Goal: Transaction & Acquisition: Purchase product/service

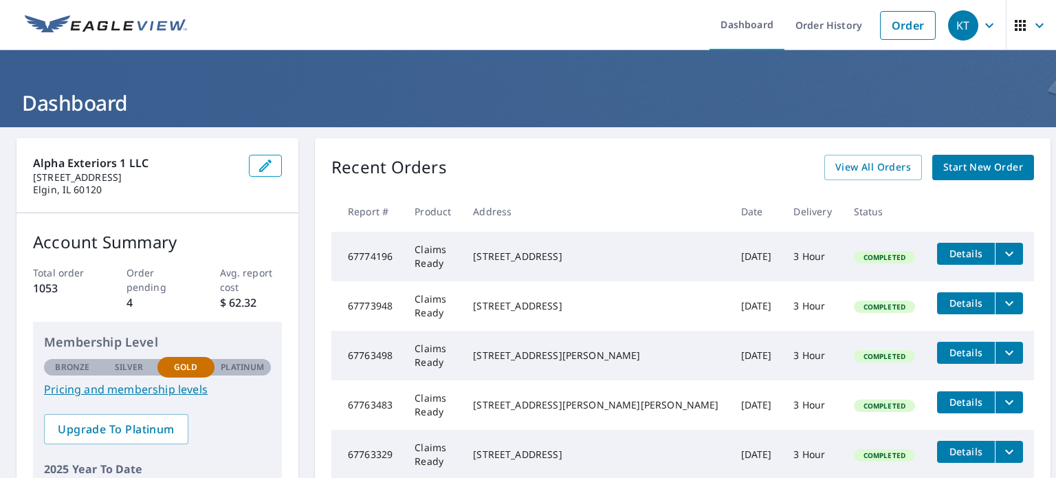
click at [944, 173] on span "Start New Order" at bounding box center [984, 167] width 80 height 17
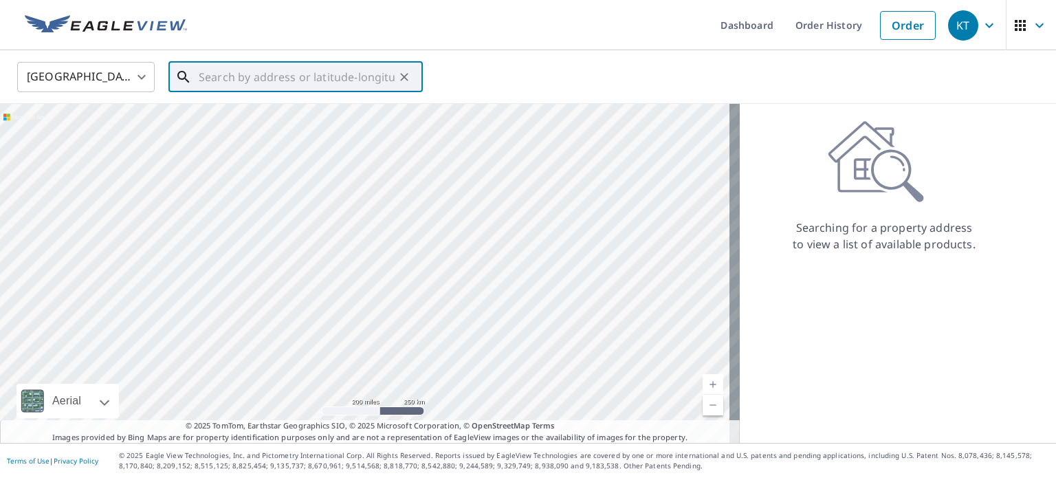
click at [223, 64] on input "text" at bounding box center [297, 77] width 196 height 39
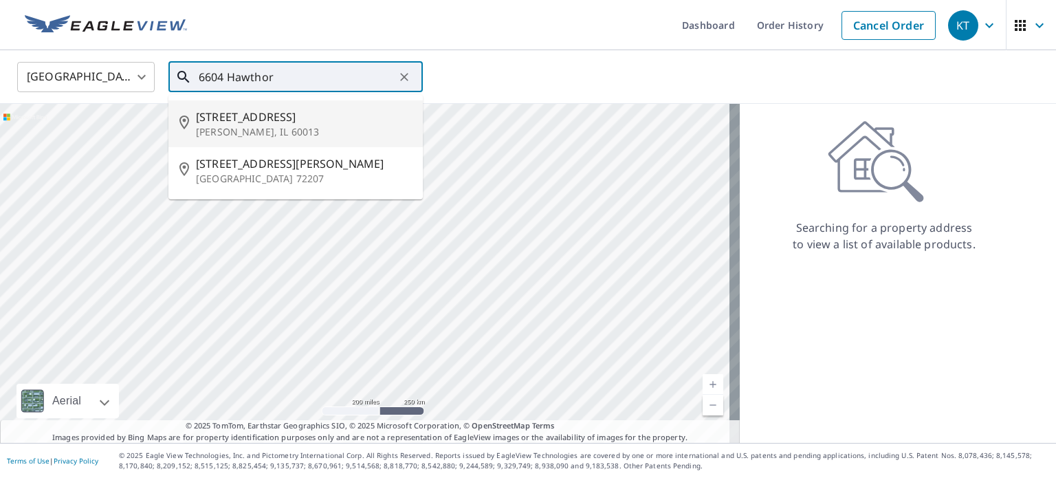
click at [267, 107] on li "[STREET_ADDRESS][PERSON_NAME]" at bounding box center [295, 123] width 254 height 47
type input "[STREET_ADDRESS][PERSON_NAME]"
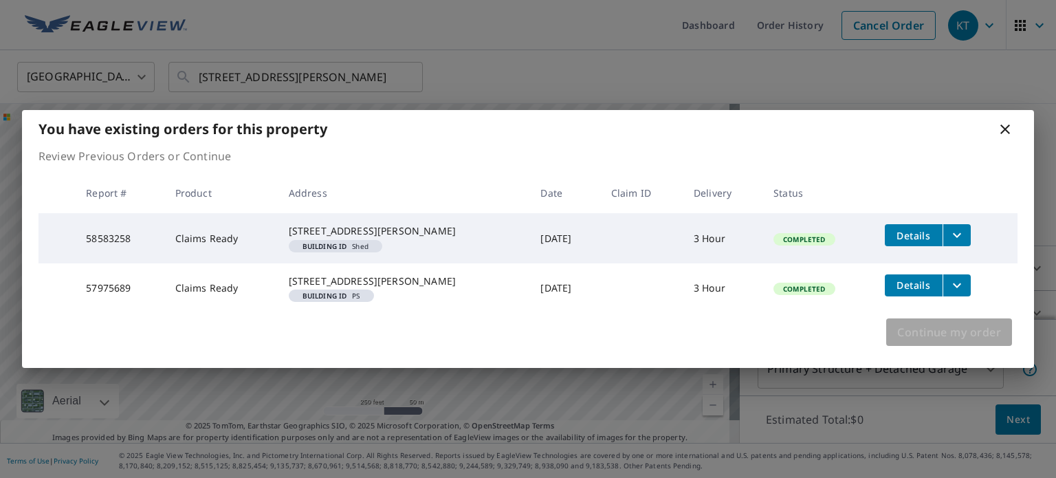
click at [933, 342] on span "Continue my order" at bounding box center [949, 332] width 104 height 19
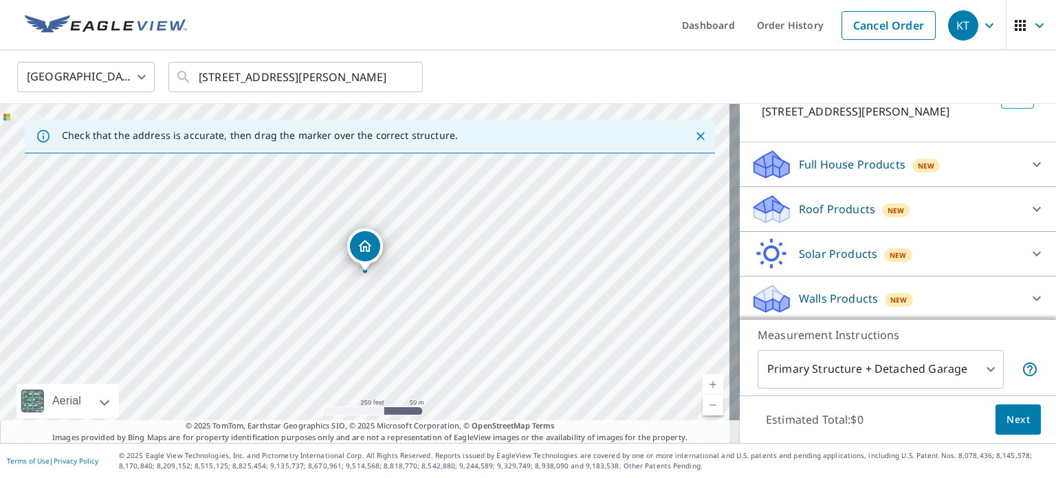
scroll to position [105, 0]
click at [836, 293] on p "Walls Products" at bounding box center [838, 298] width 79 height 17
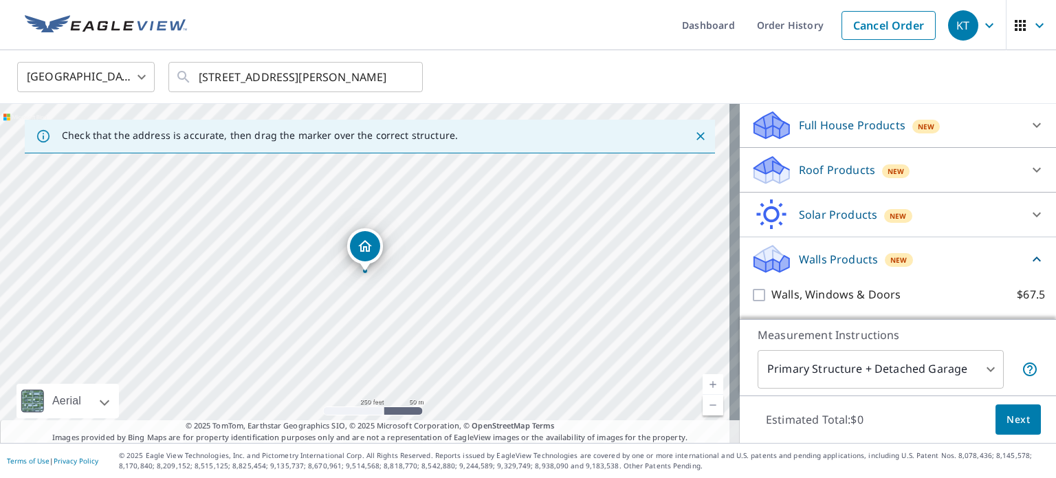
scroll to position [182, 0]
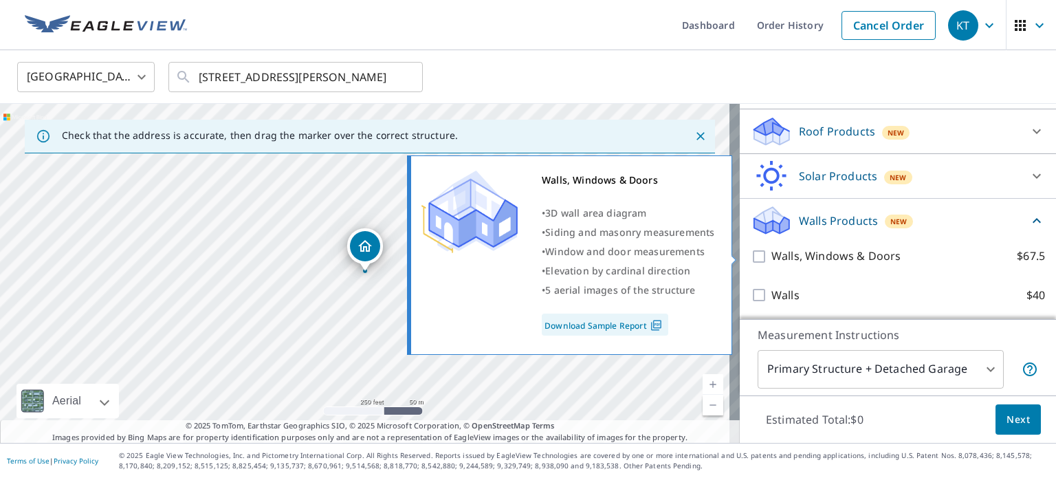
click at [811, 259] on p "Walls, Windows & Doors" at bounding box center [836, 256] width 129 height 17
click at [772, 259] on input "Walls, Windows & Doors $67.5" at bounding box center [761, 256] width 21 height 17
checkbox input "true"
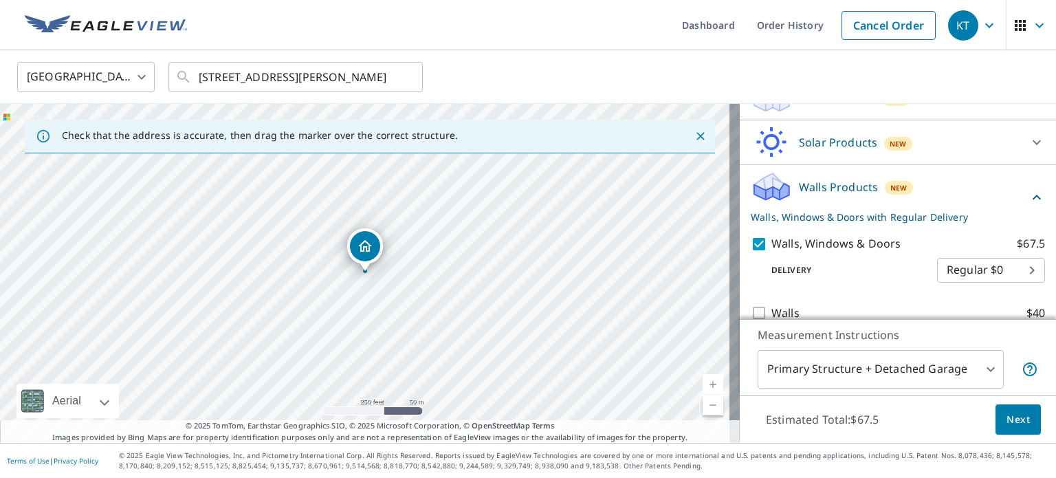
scroll to position [233, 0]
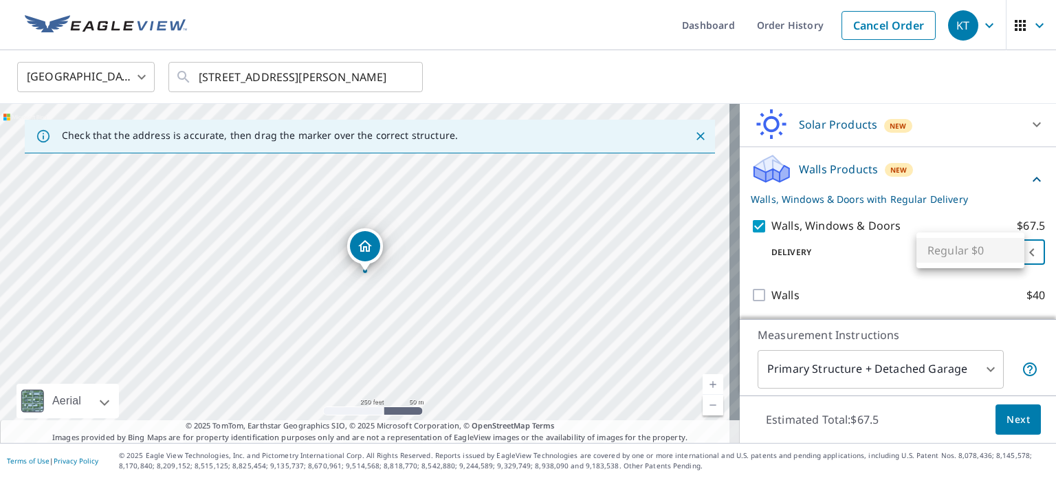
click at [953, 245] on body "KT KT Dashboard Order History Cancel Order KT [GEOGRAPHIC_DATA] [GEOGRAPHIC_DAT…" at bounding box center [528, 239] width 1056 height 478
click at [963, 261] on ul "Regular $0" at bounding box center [971, 250] width 108 height 36
click at [875, 284] on div at bounding box center [528, 239] width 1056 height 478
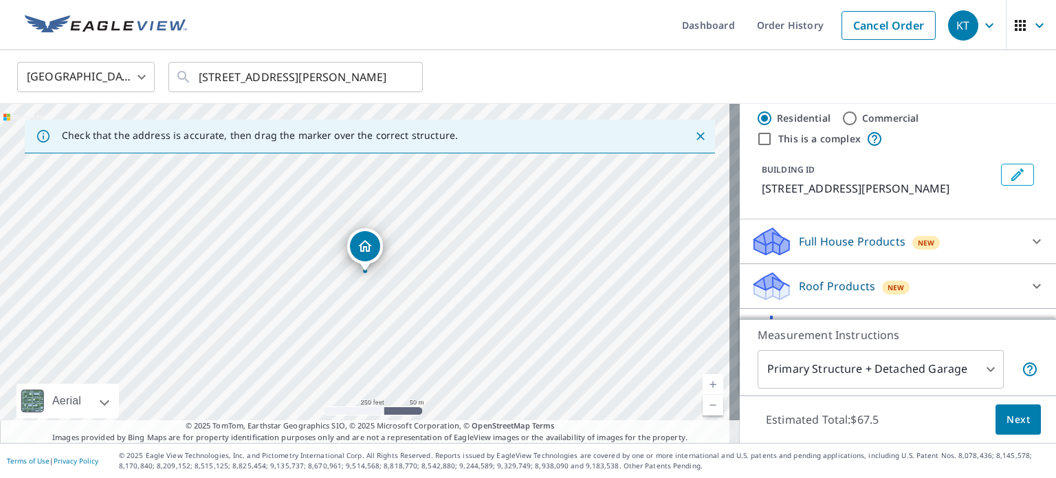
scroll to position [0, 0]
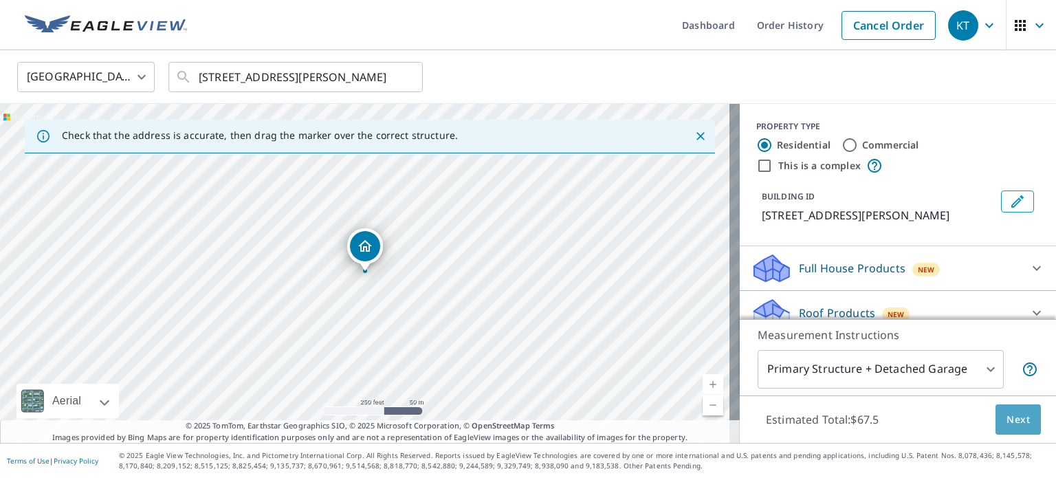
click at [1019, 421] on span "Next" at bounding box center [1018, 419] width 23 height 17
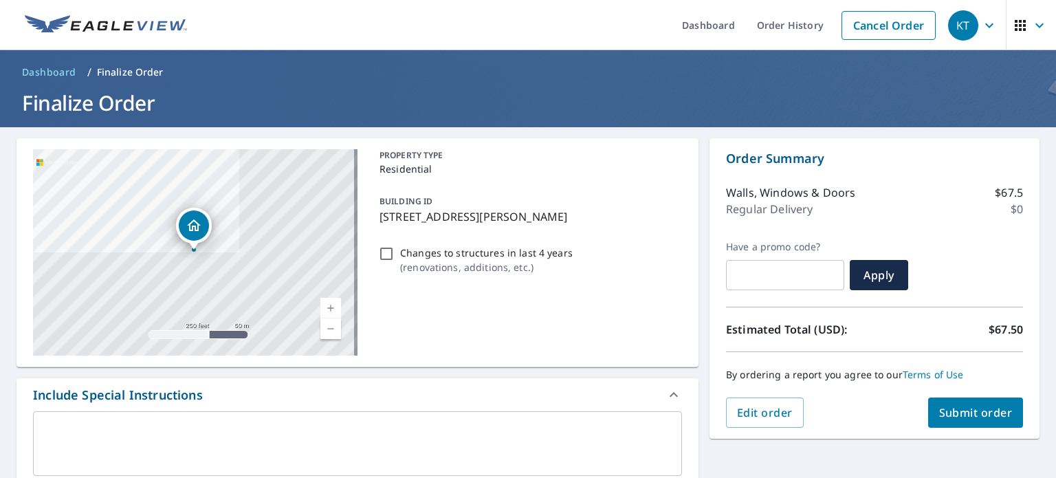
click at [951, 412] on span "Submit order" at bounding box center [976, 412] width 74 height 15
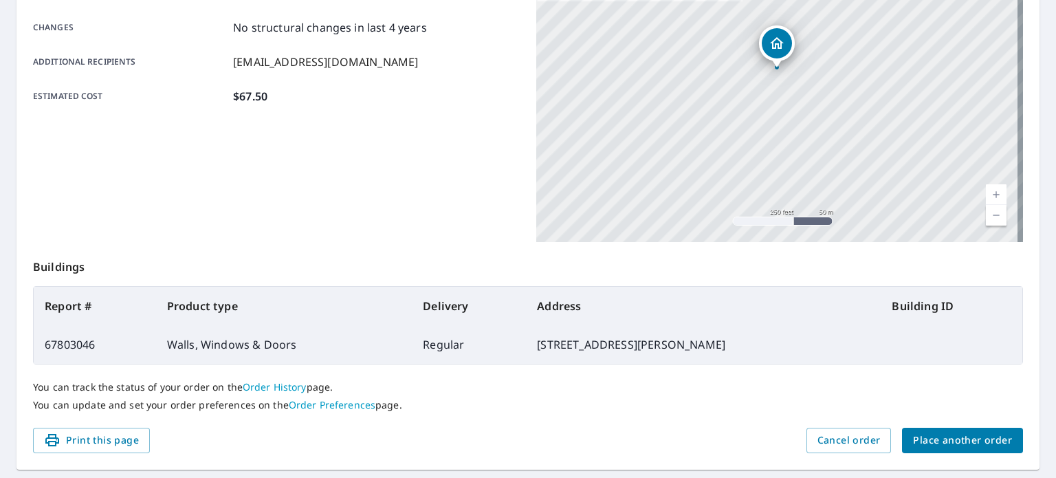
scroll to position [330, 0]
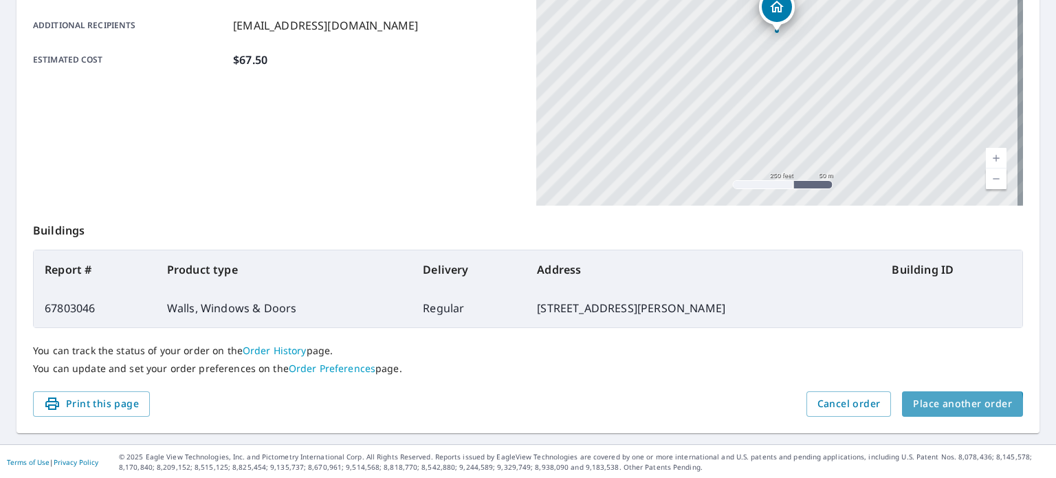
click at [928, 408] on span "Place another order" at bounding box center [962, 403] width 99 height 17
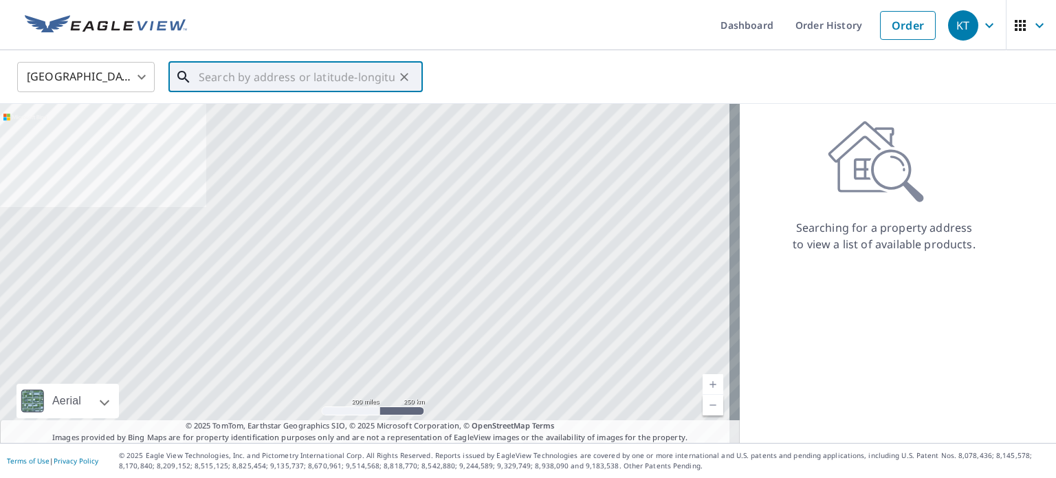
click at [352, 87] on input "text" at bounding box center [297, 77] width 196 height 39
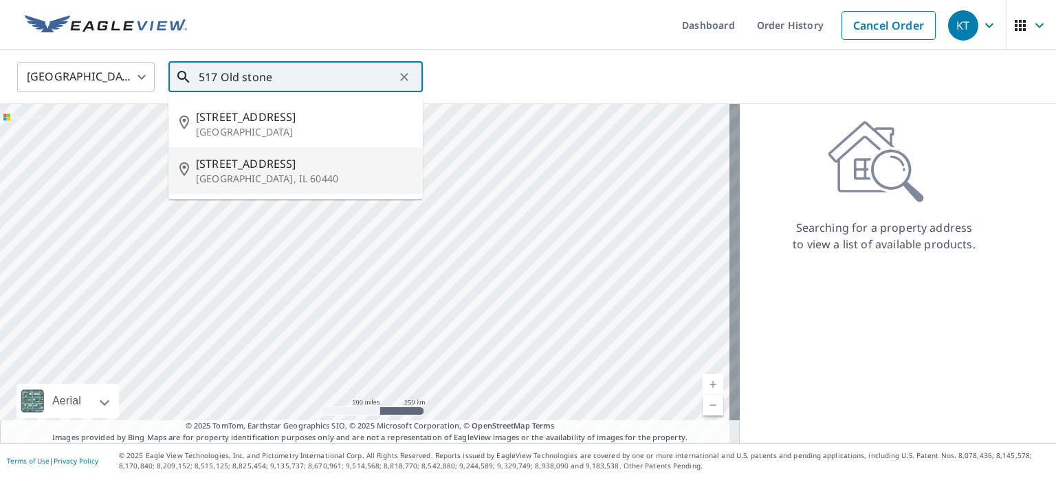
click at [338, 162] on span "[STREET_ADDRESS]" at bounding box center [304, 163] width 216 height 17
type input "[STREET_ADDRESS]"
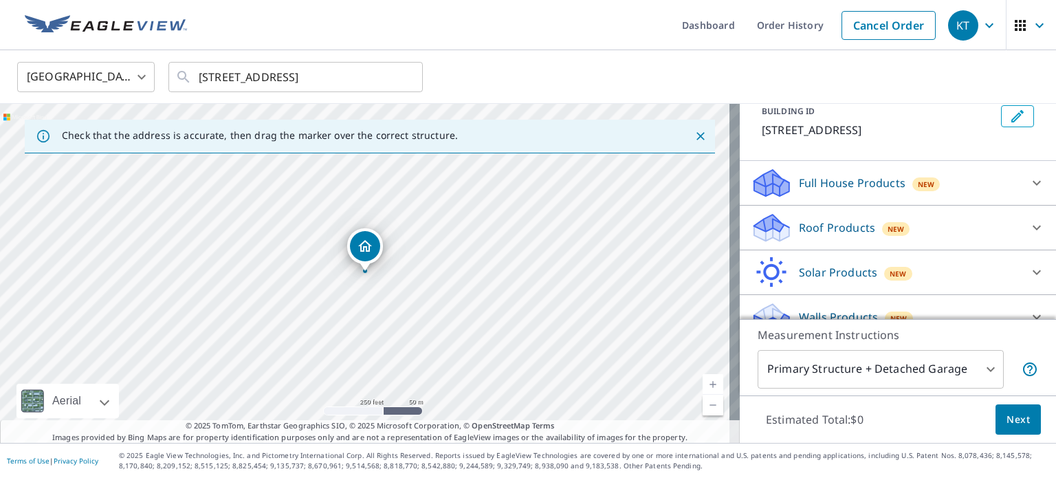
scroll to position [105, 0]
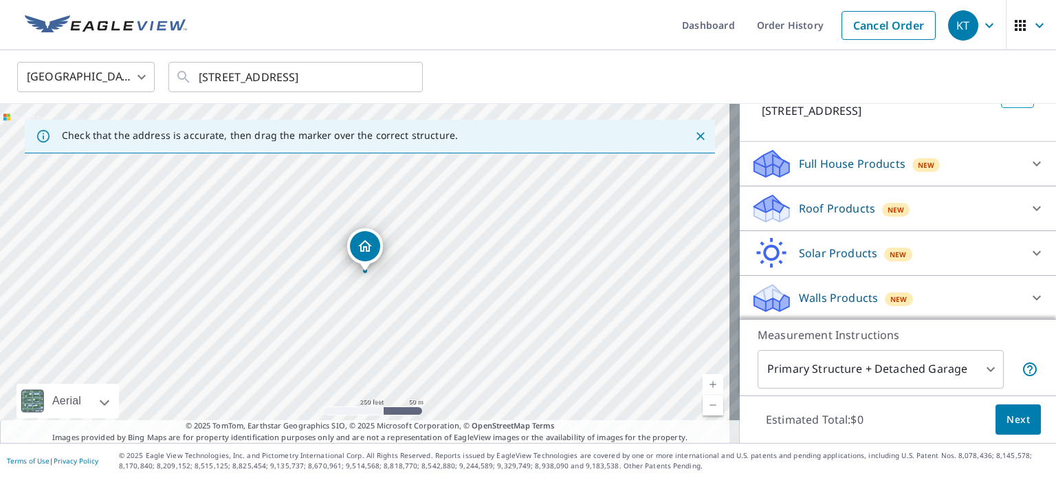
click at [840, 305] on div "Walls Products New" at bounding box center [886, 298] width 270 height 32
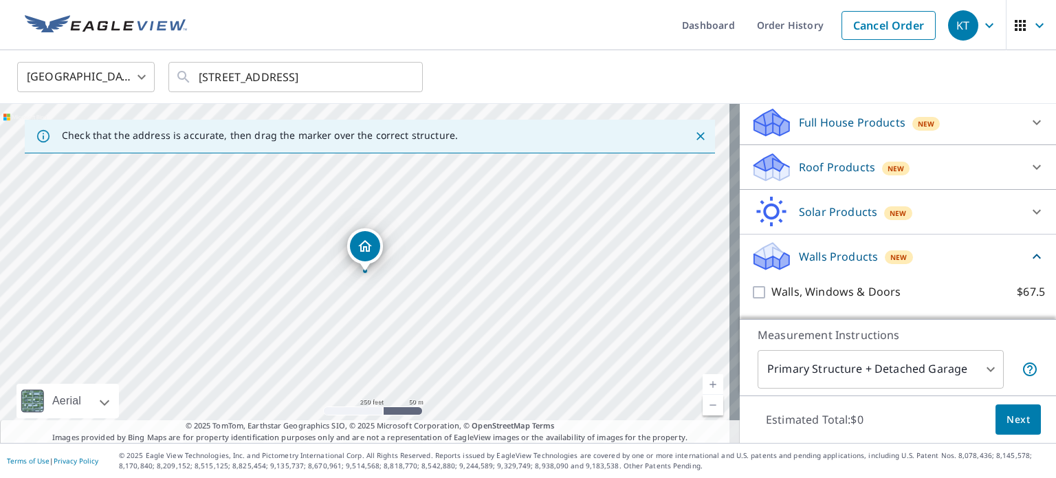
scroll to position [182, 0]
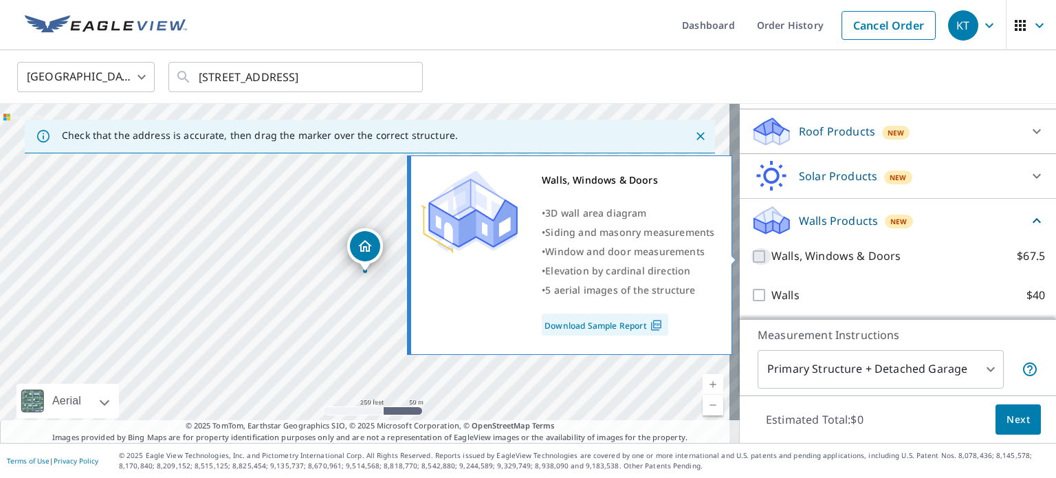
click at [751, 260] on input "Walls, Windows & Doors $67.5" at bounding box center [761, 256] width 21 height 17
checkbox input "true"
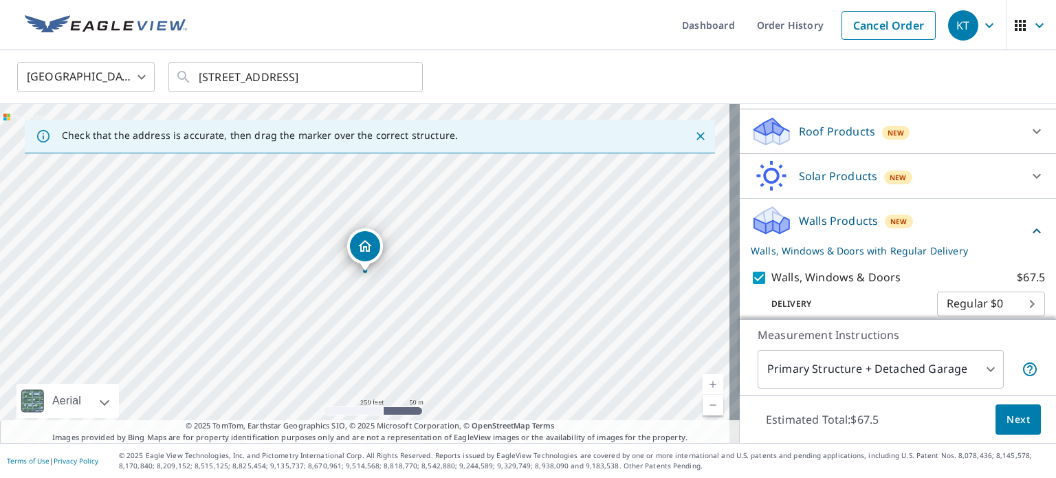
click at [979, 300] on body "KT KT Dashboard Order History Cancel Order KT [GEOGRAPHIC_DATA] [GEOGRAPHIC_DAT…" at bounding box center [528, 239] width 1056 height 478
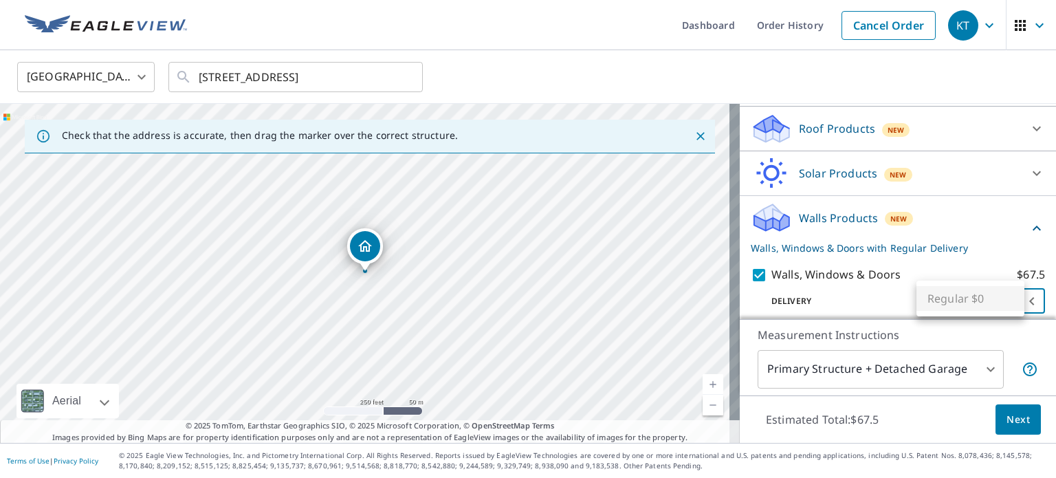
click at [838, 298] on div at bounding box center [528, 239] width 1056 height 478
click at [1007, 417] on span "Next" at bounding box center [1018, 419] width 23 height 17
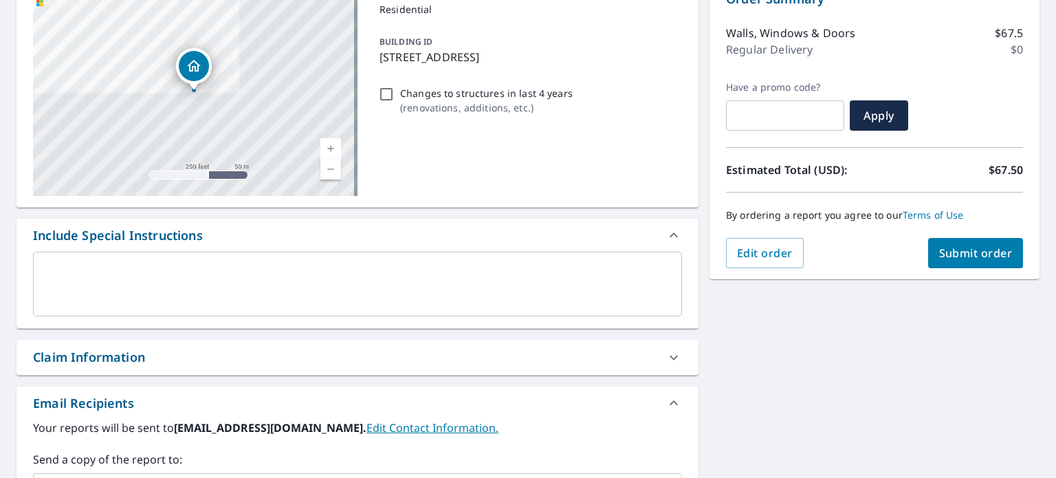
scroll to position [69, 0]
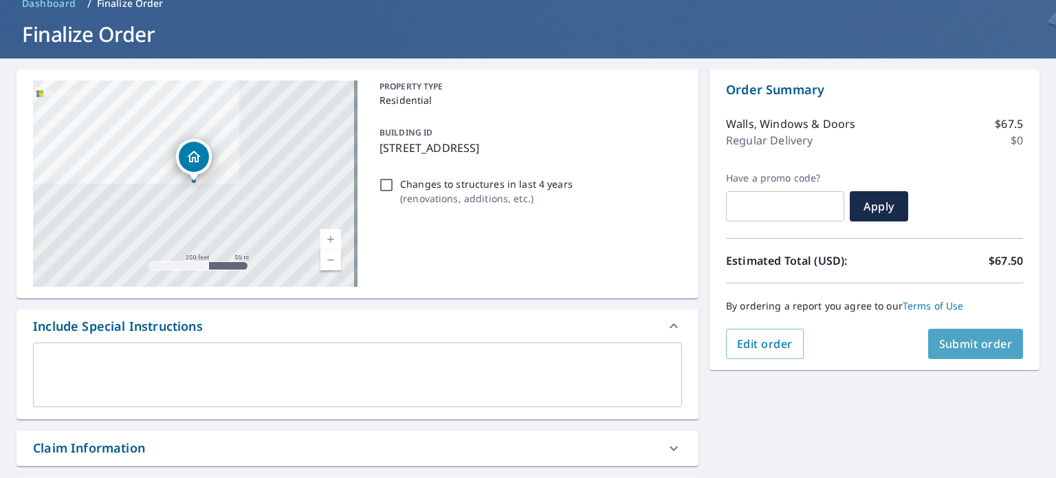
click at [961, 331] on button "Submit order" at bounding box center [976, 344] width 96 height 30
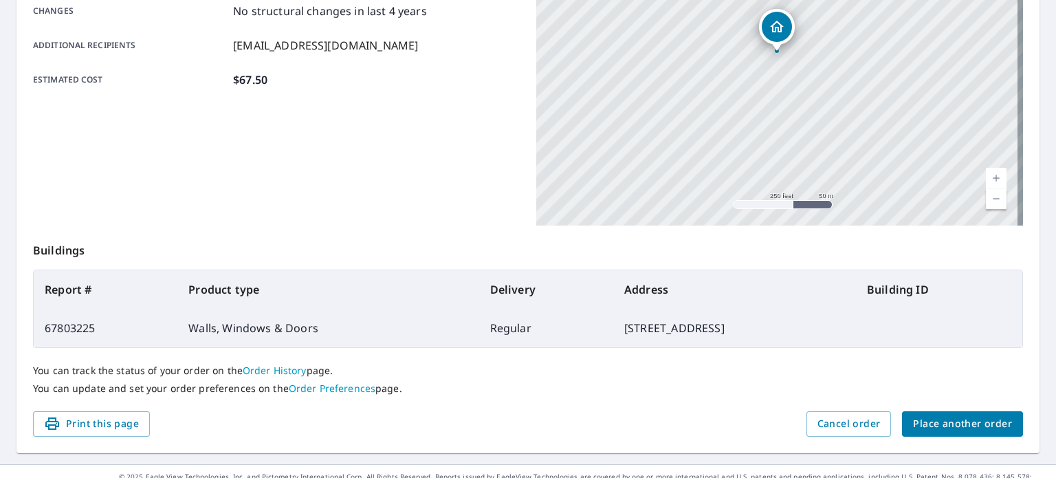
scroll to position [330, 0]
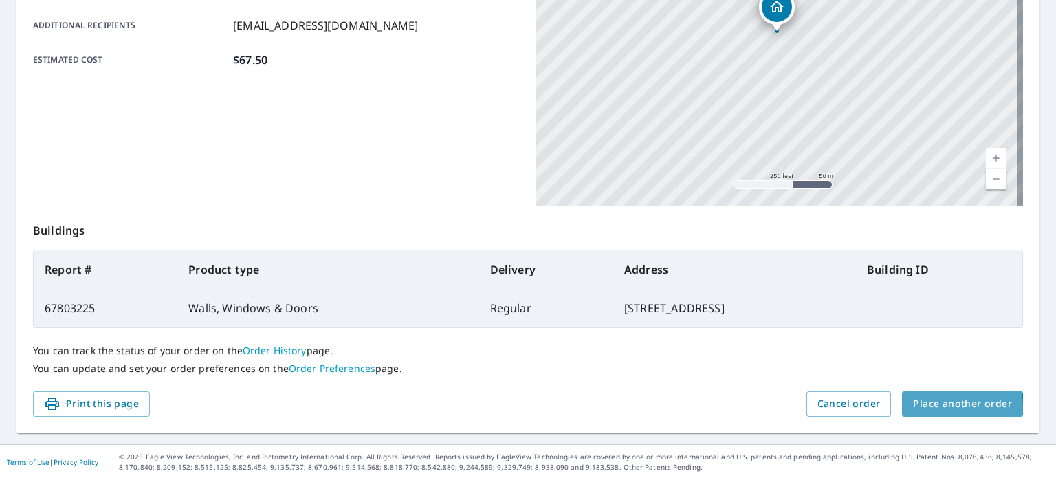
click at [933, 406] on span "Place another order" at bounding box center [962, 403] width 99 height 17
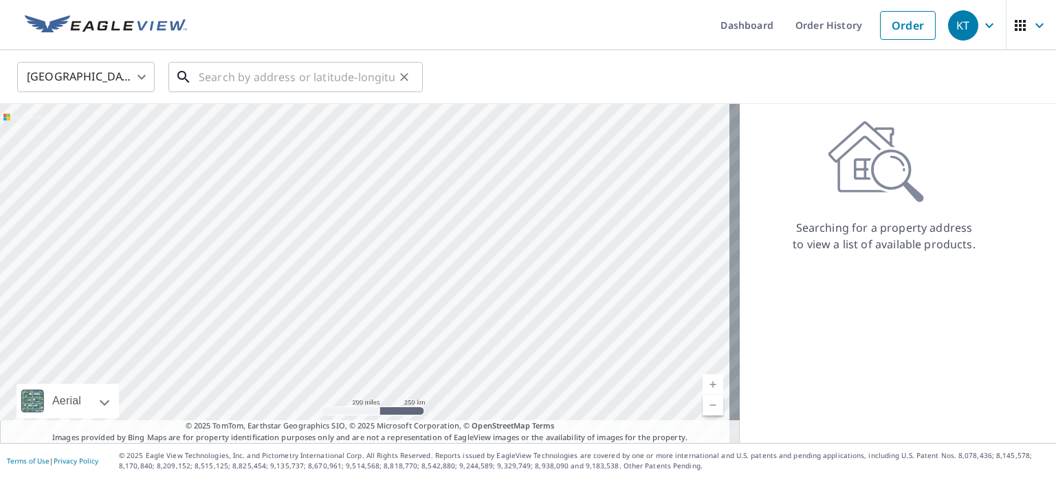
click at [316, 82] on input "text" at bounding box center [297, 77] width 196 height 39
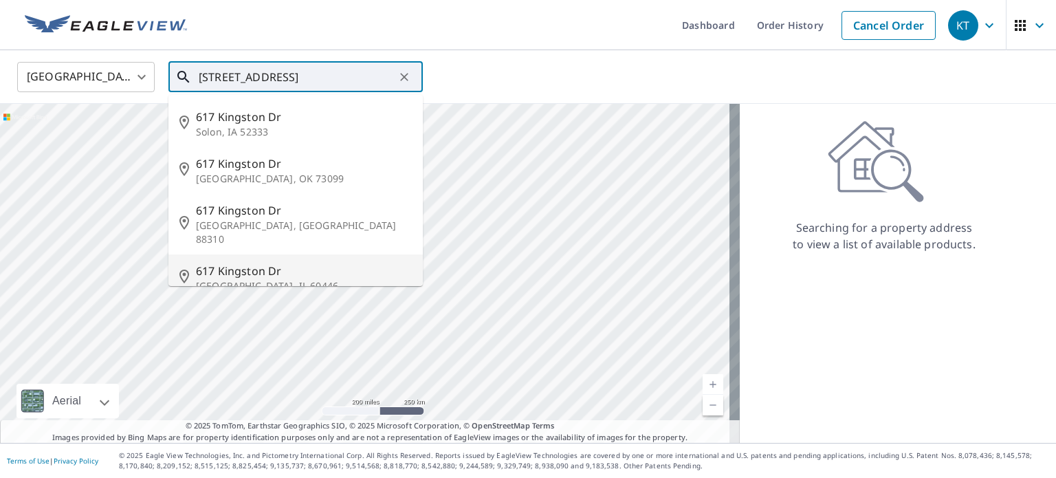
click at [267, 263] on span "617 Kingston Dr" at bounding box center [304, 271] width 216 height 17
type input "[STREET_ADDRESS][PERSON_NAME]"
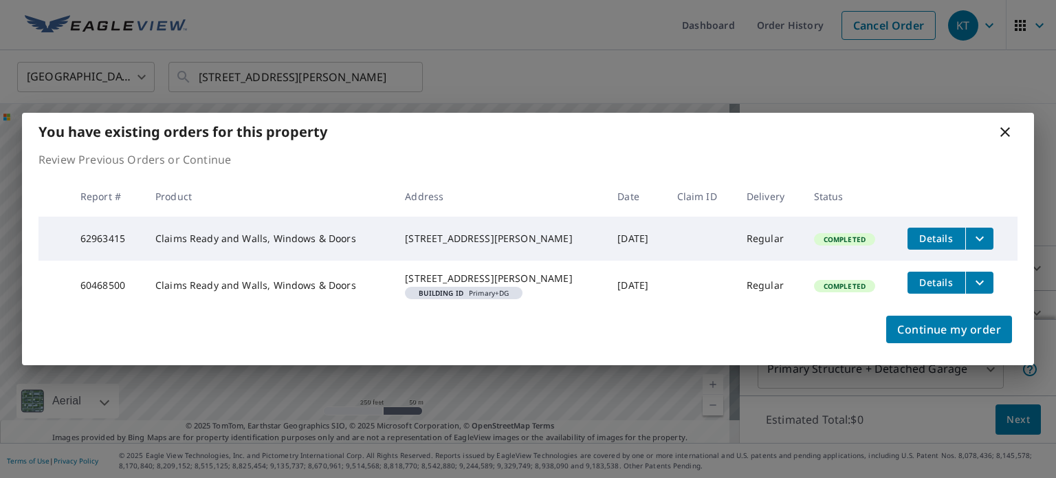
click at [994, 125] on div "You have existing orders for this property" at bounding box center [528, 132] width 1012 height 38
click at [1017, 122] on div "You have existing orders for this property" at bounding box center [528, 132] width 1012 height 38
click at [999, 126] on icon at bounding box center [1005, 132] width 17 height 17
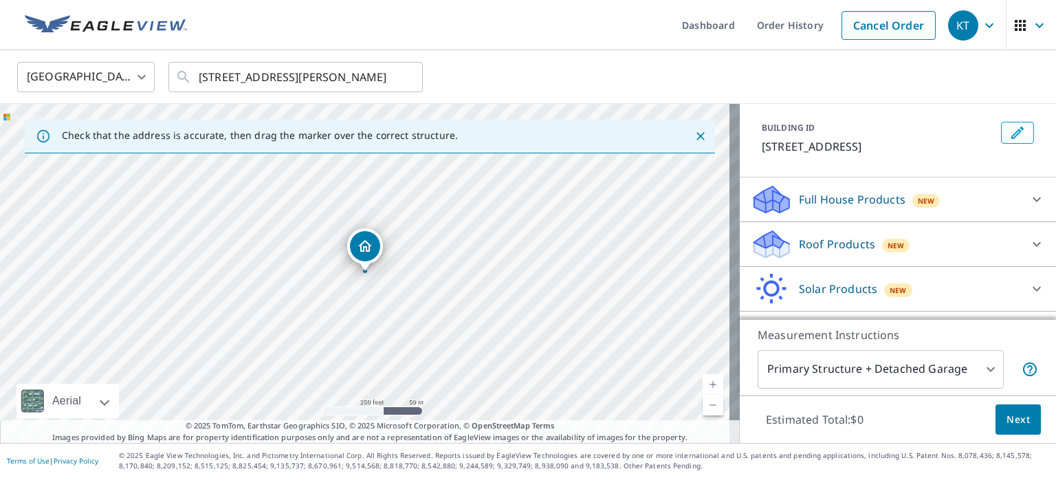
click at [848, 245] on p "Roof Products" at bounding box center [837, 244] width 76 height 17
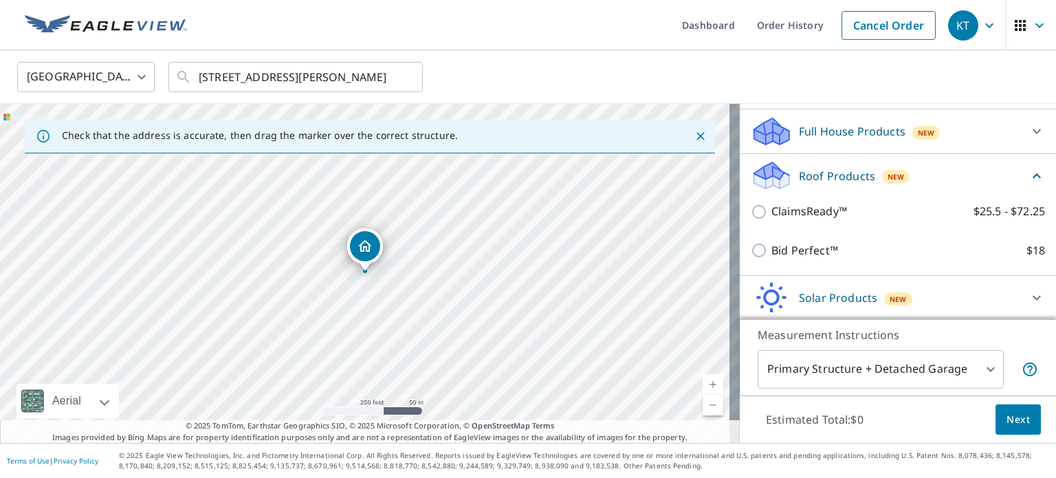
scroll to position [138, 0]
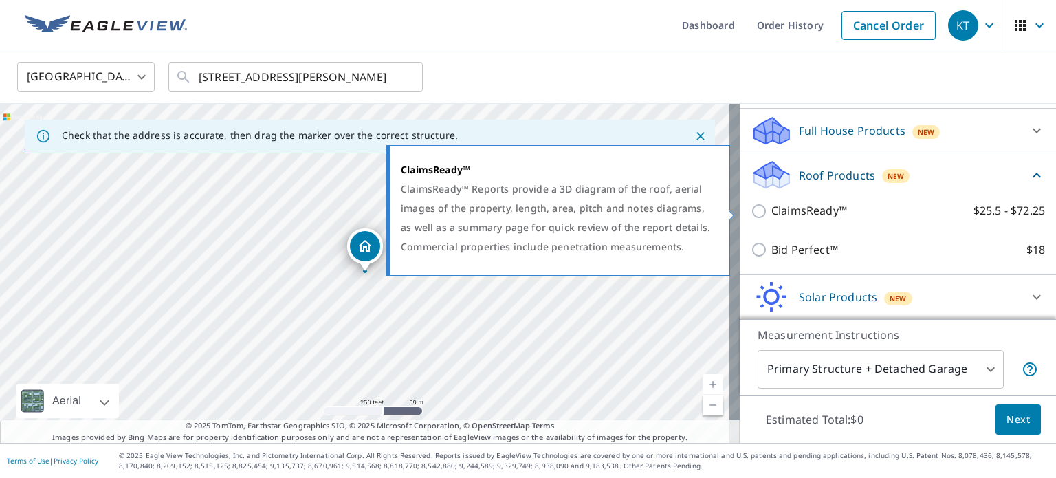
click at [866, 206] on label "ClaimsReady™ $25.5 - $72.25" at bounding box center [909, 210] width 274 height 17
click at [772, 206] on input "ClaimsReady™ $25.5 - $72.25" at bounding box center [761, 211] width 21 height 17
checkbox input "true"
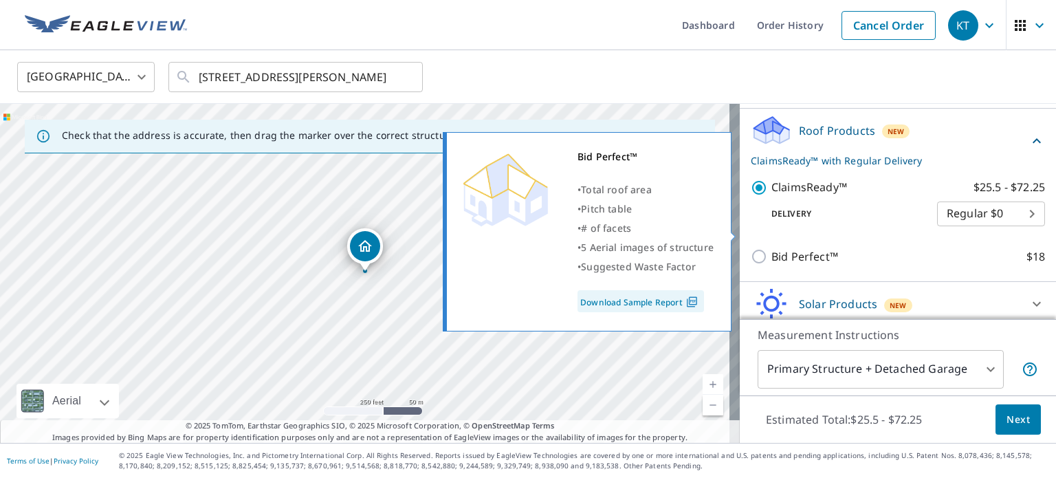
scroll to position [206, 0]
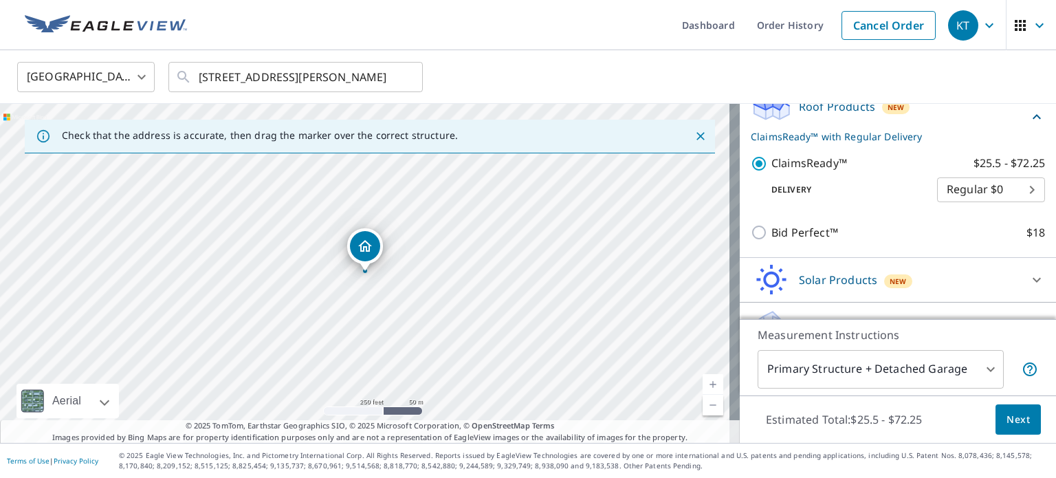
click at [1001, 200] on body "KT KT Dashboard Order History Cancel Order KT [GEOGRAPHIC_DATA] [GEOGRAPHIC_DAT…" at bounding box center [528, 239] width 1056 height 478
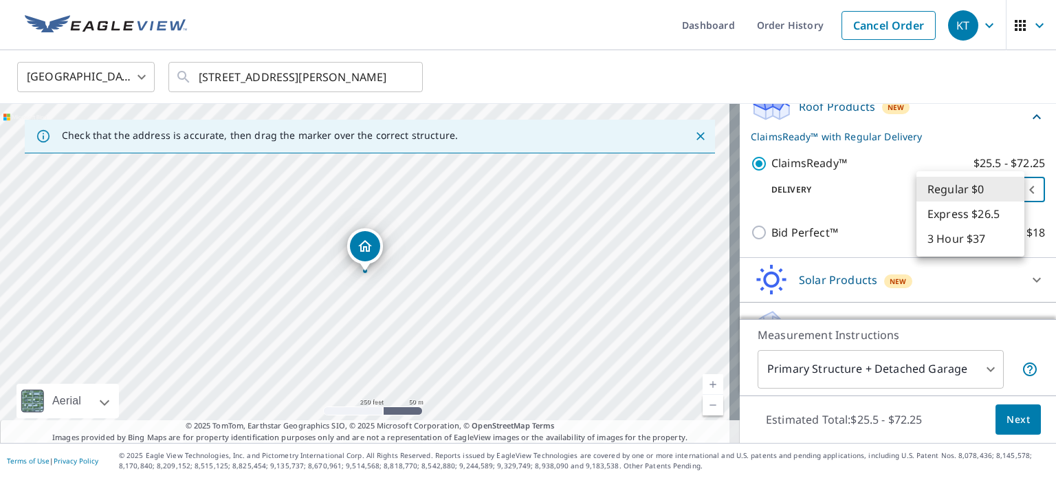
click at [957, 239] on li "3 Hour $37" at bounding box center [971, 238] width 108 height 25
type input "7"
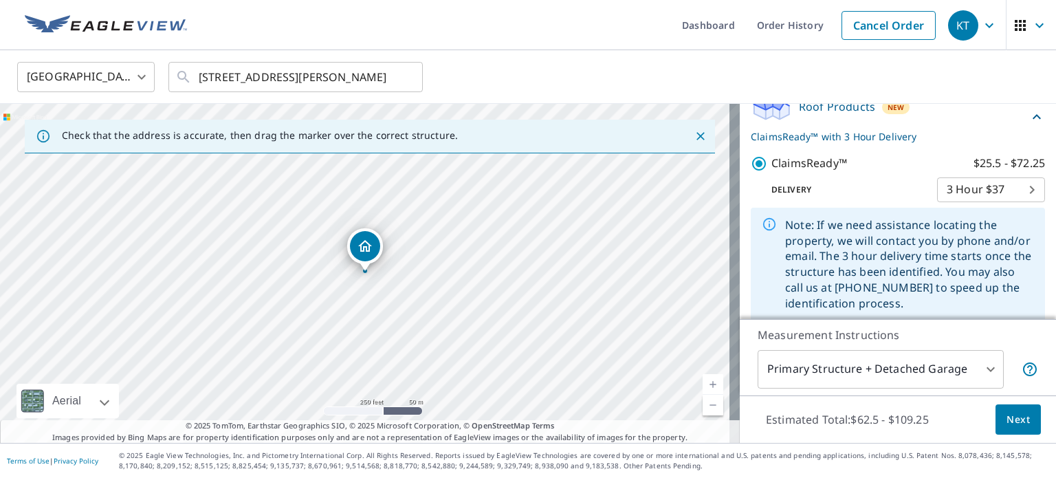
click at [937, 123] on div "Roof Products New ClaimsReady™ with 3 Hour Delivery" at bounding box center [890, 117] width 278 height 54
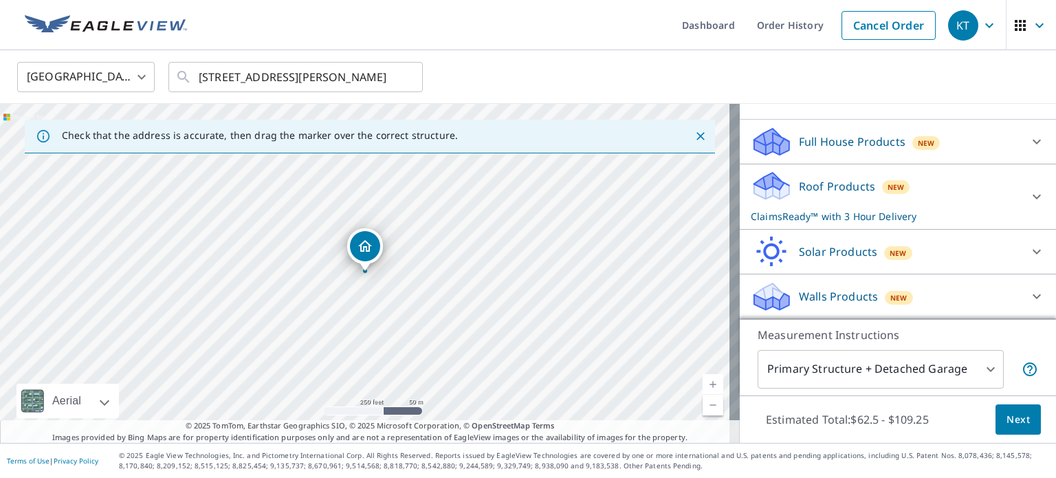
scroll to position [125, 0]
click at [960, 220] on p "ClaimsReady™ with 3 Hour Delivery" at bounding box center [886, 217] width 270 height 14
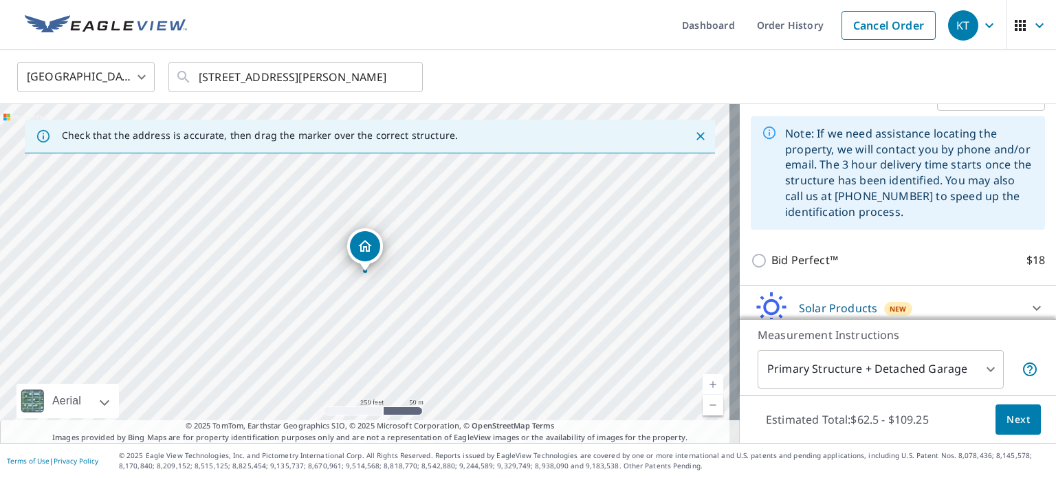
scroll to position [352, 0]
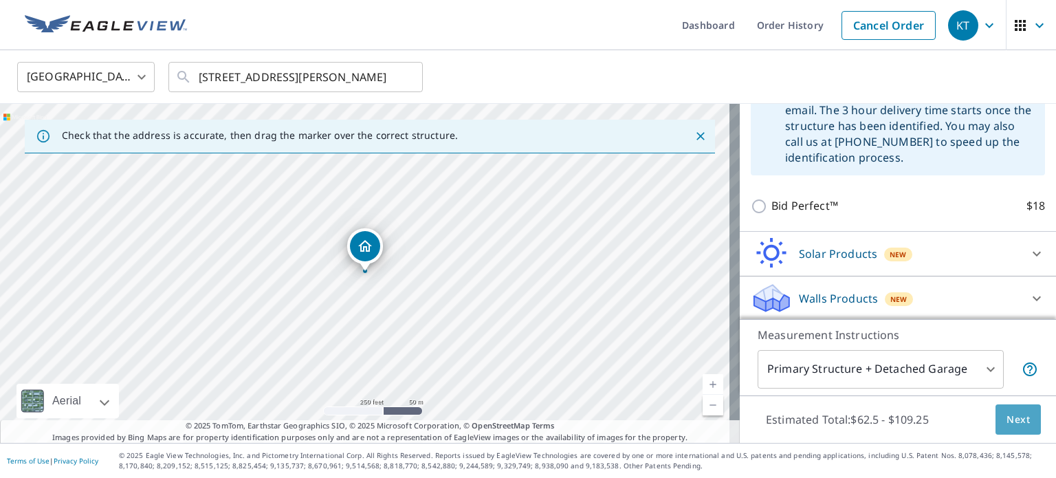
click at [1008, 424] on span "Next" at bounding box center [1018, 419] width 23 height 17
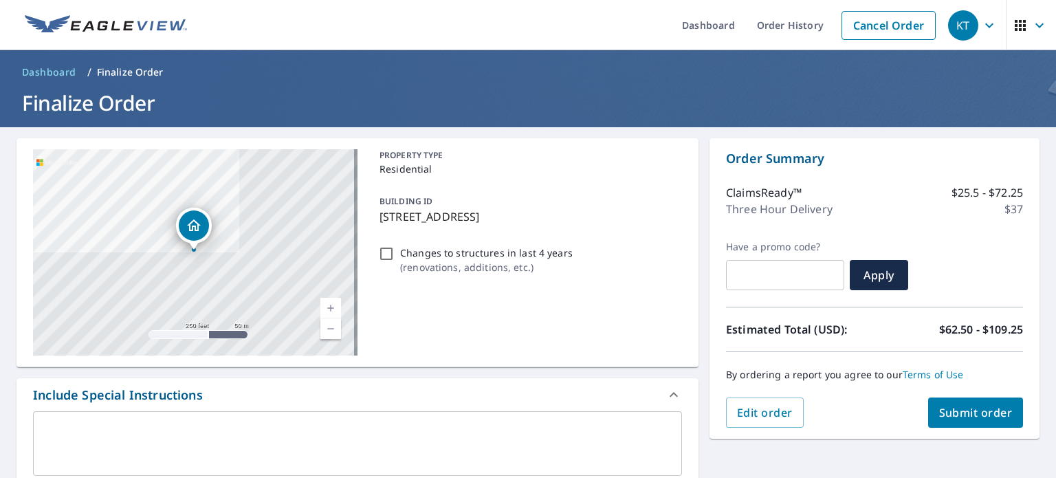
click at [968, 413] on span "Submit order" at bounding box center [976, 412] width 74 height 15
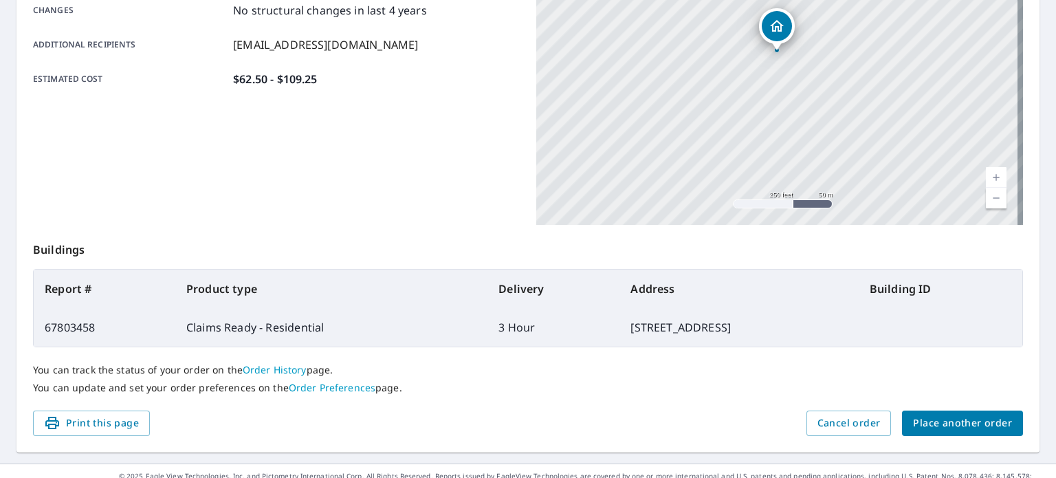
scroll to position [330, 0]
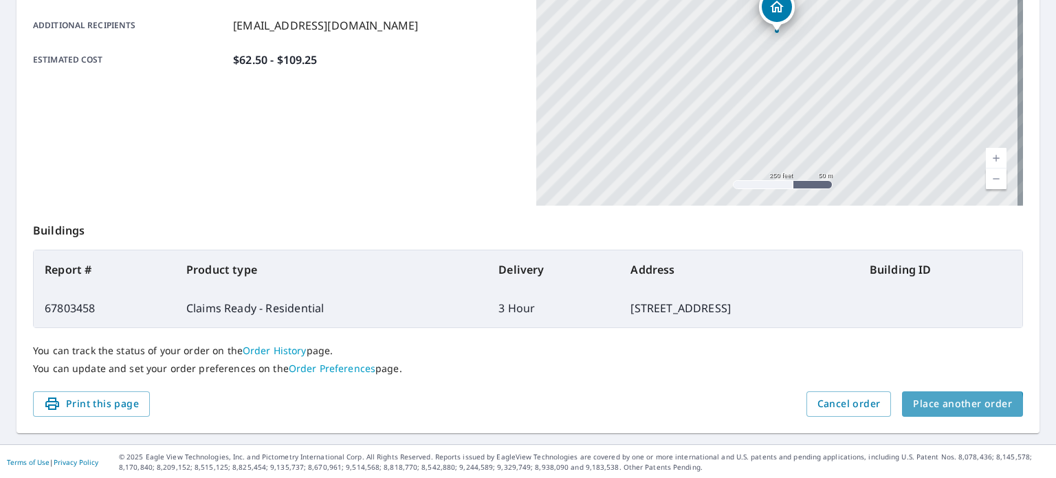
click at [950, 408] on span "Place another order" at bounding box center [962, 403] width 99 height 17
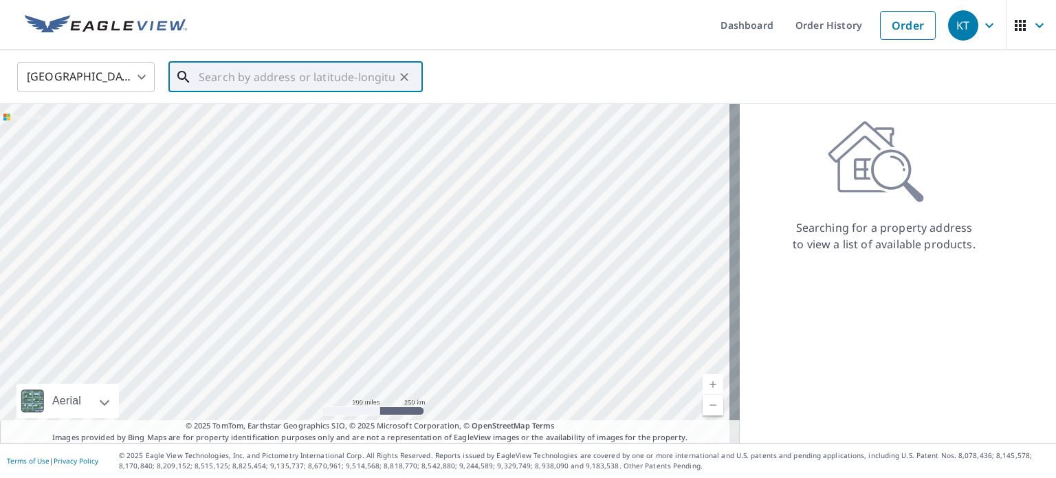
click at [241, 71] on input "text" at bounding box center [297, 77] width 196 height 39
click at [316, 114] on span "[STREET_ADDRESS]" at bounding box center [304, 117] width 216 height 17
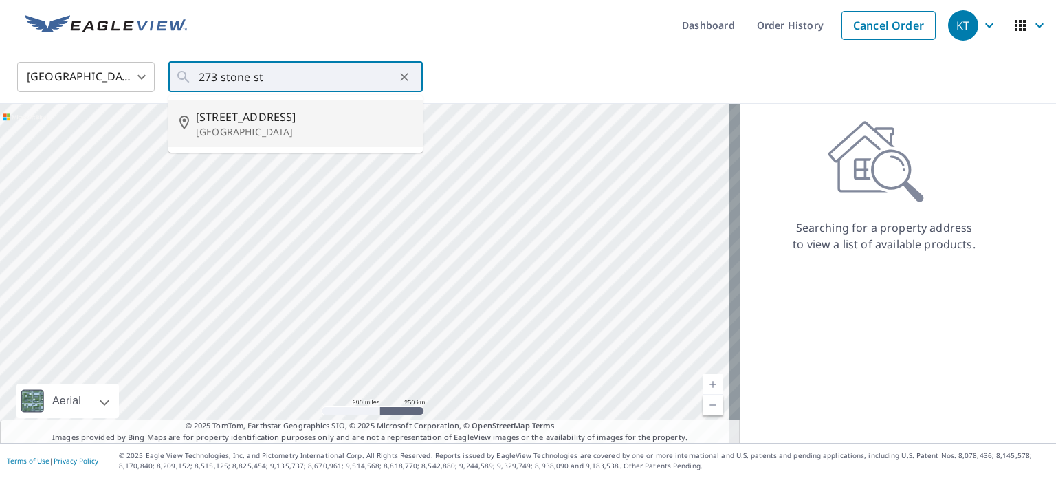
type input "[STREET_ADDRESS]"
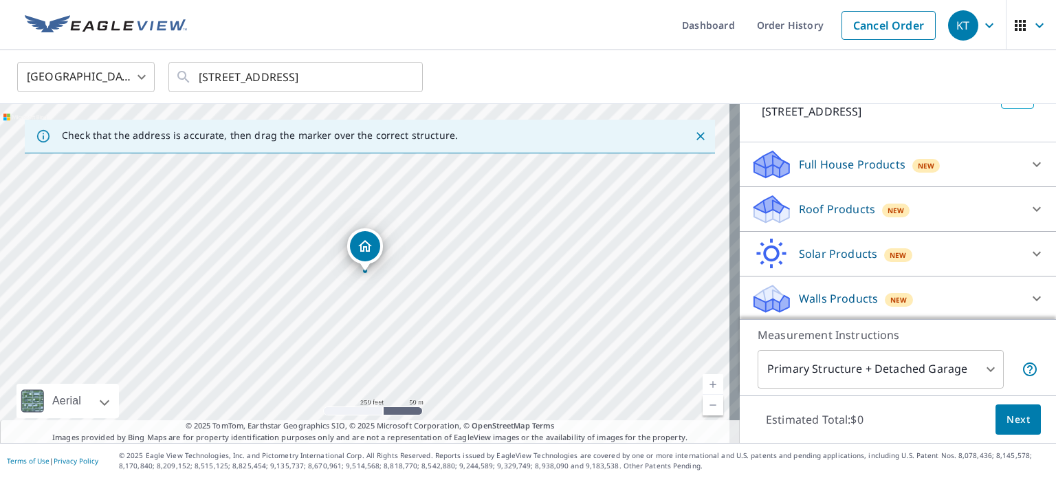
scroll to position [105, 0]
click at [845, 210] on p "Roof Products" at bounding box center [837, 208] width 76 height 17
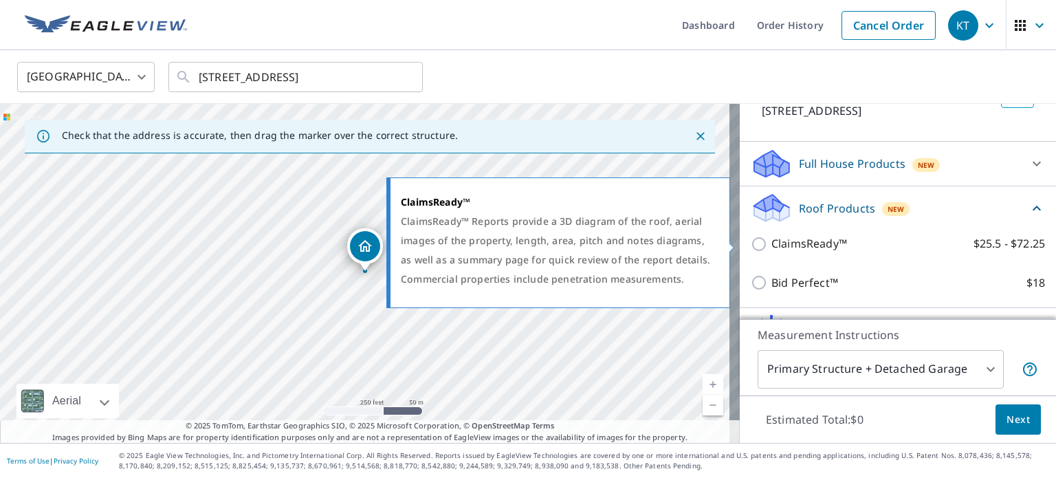
click at [780, 246] on p "ClaimsReady™" at bounding box center [810, 243] width 76 height 17
click at [772, 246] on input "ClaimsReady™ $25.5 - $72.25" at bounding box center [761, 244] width 21 height 17
checkbox input "true"
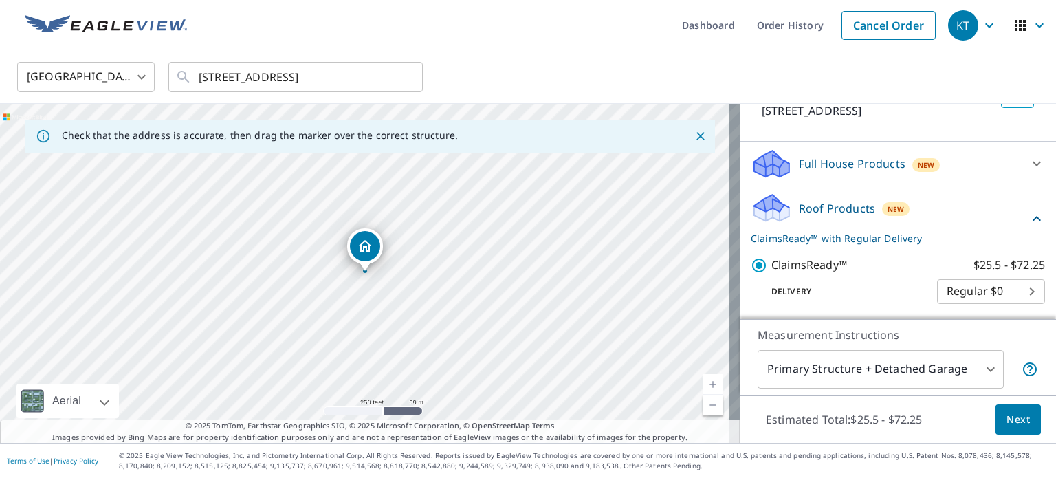
click at [949, 297] on body "KT KT Dashboard Order History Cancel Order KT [GEOGRAPHIC_DATA] [GEOGRAPHIC_DAT…" at bounding box center [528, 239] width 1056 height 478
click at [950, 337] on li "3 Hour $37" at bounding box center [971, 339] width 108 height 25
type input "7"
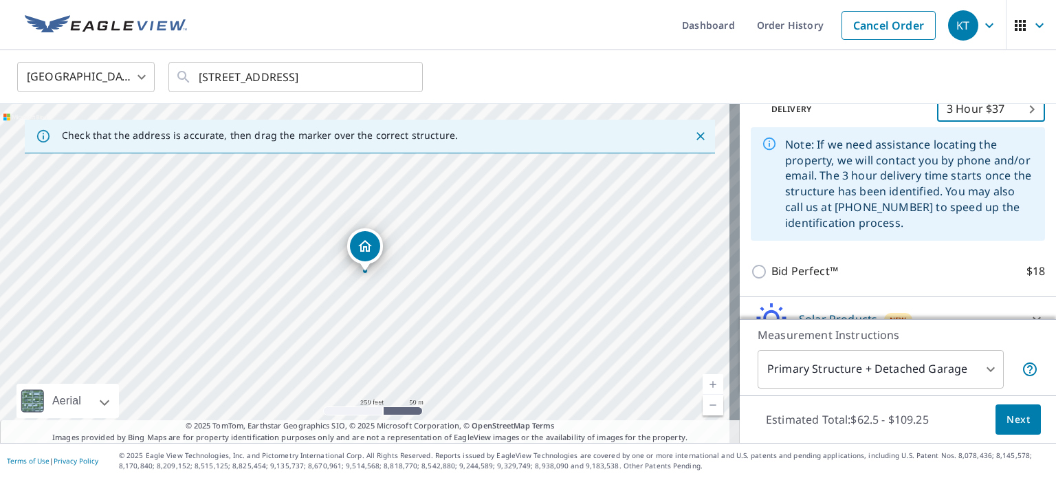
scroll to position [311, 0]
